Goal: Information Seeking & Learning: Check status

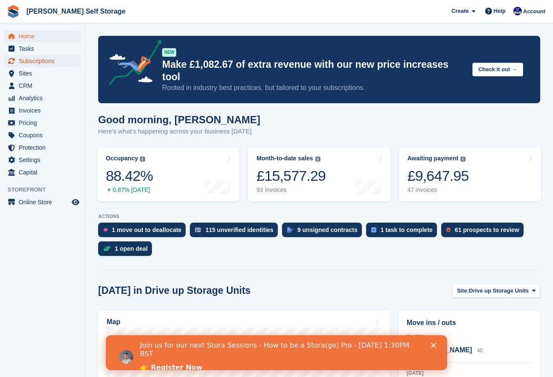
click at [30, 58] on span "Subscriptions" at bounding box center [44, 61] width 51 height 12
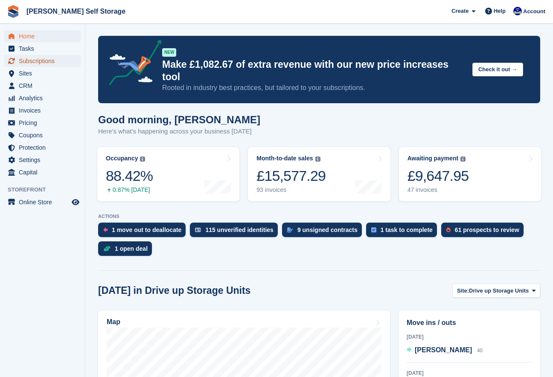
scroll to position [2, 0]
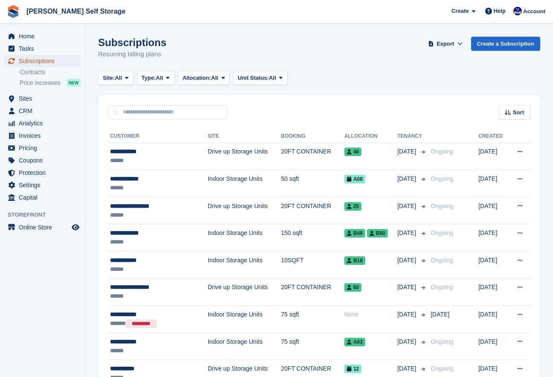
click at [28, 59] on span "Subscriptions" at bounding box center [44, 61] width 51 height 12
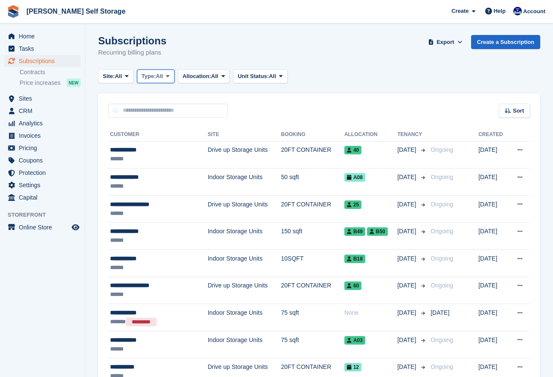
click at [148, 79] on span "Type:" at bounding box center [149, 76] width 15 height 9
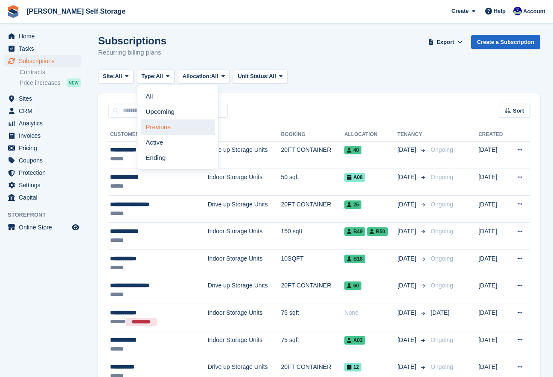
click at [161, 130] on link "Previous" at bounding box center [178, 126] width 74 height 15
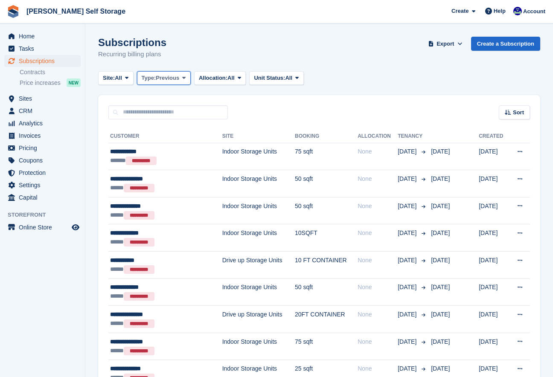
click at [186, 78] on icon at bounding box center [183, 78] width 3 height 6
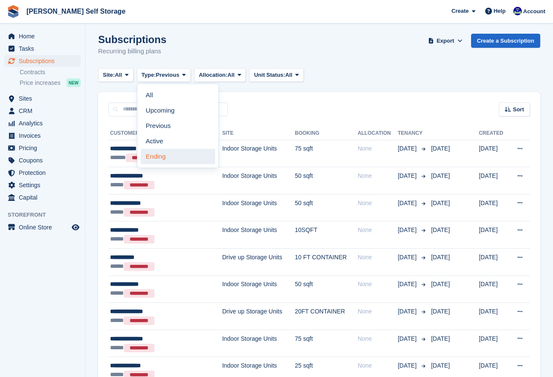
click at [152, 158] on link "Ending" at bounding box center [178, 156] width 74 height 15
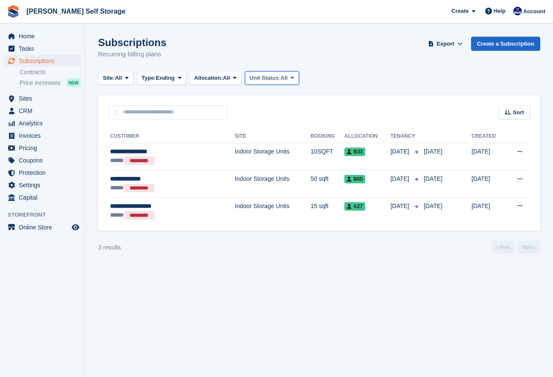
click at [294, 77] on icon at bounding box center [291, 78] width 3 height 6
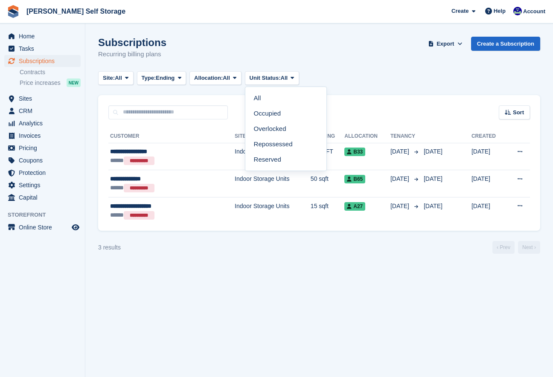
click at [251, 29] on section "Subscriptions Recurring billing plans Export Export Subscriptions Export a CSV …" at bounding box center [318, 188] width 467 height 377
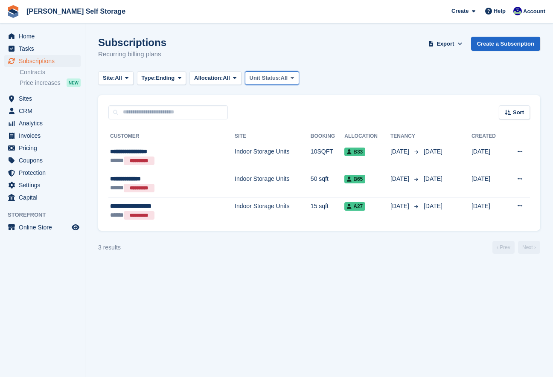
click at [294, 79] on icon at bounding box center [291, 78] width 3 height 6
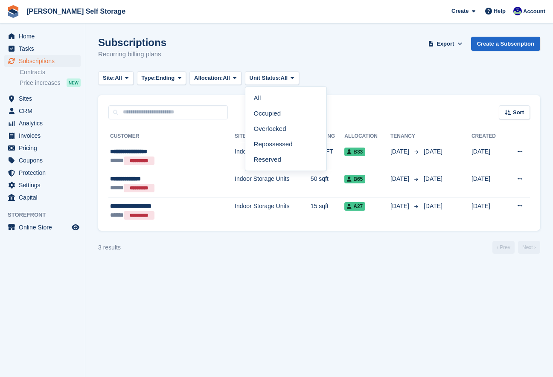
click at [270, 163] on link "Reserved" at bounding box center [286, 159] width 74 height 15
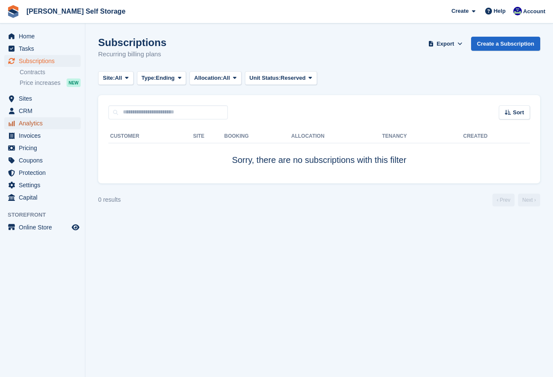
click at [25, 121] on span "Analytics" at bounding box center [44, 123] width 51 height 12
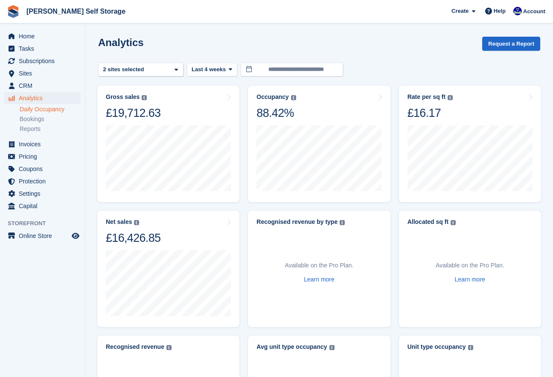
click at [30, 111] on link "Daily Occupancy" at bounding box center [50, 109] width 61 height 8
